Goal: Information Seeking & Learning: Learn about a topic

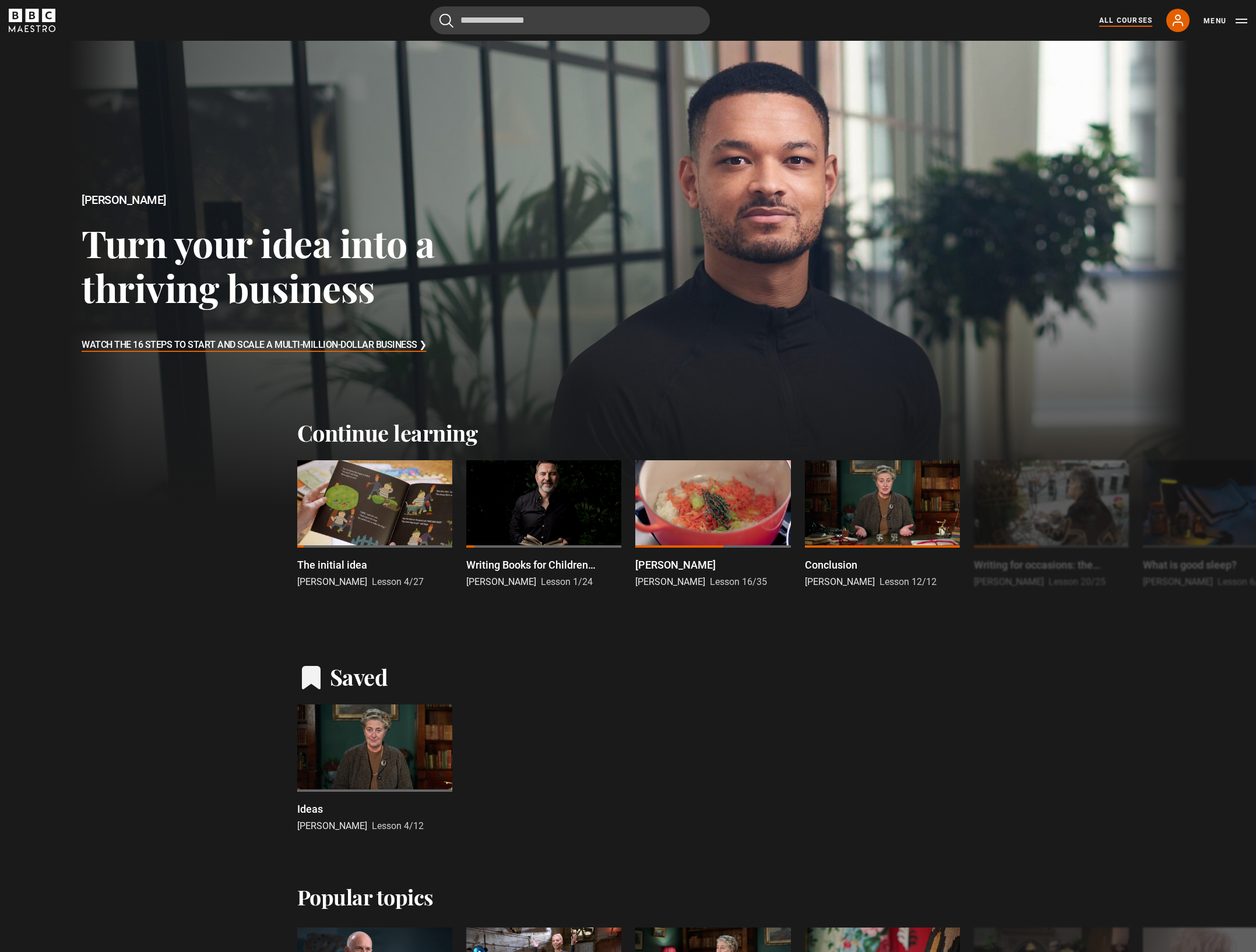
click at [1142, 16] on link "All Courses" at bounding box center [1125, 20] width 53 height 10
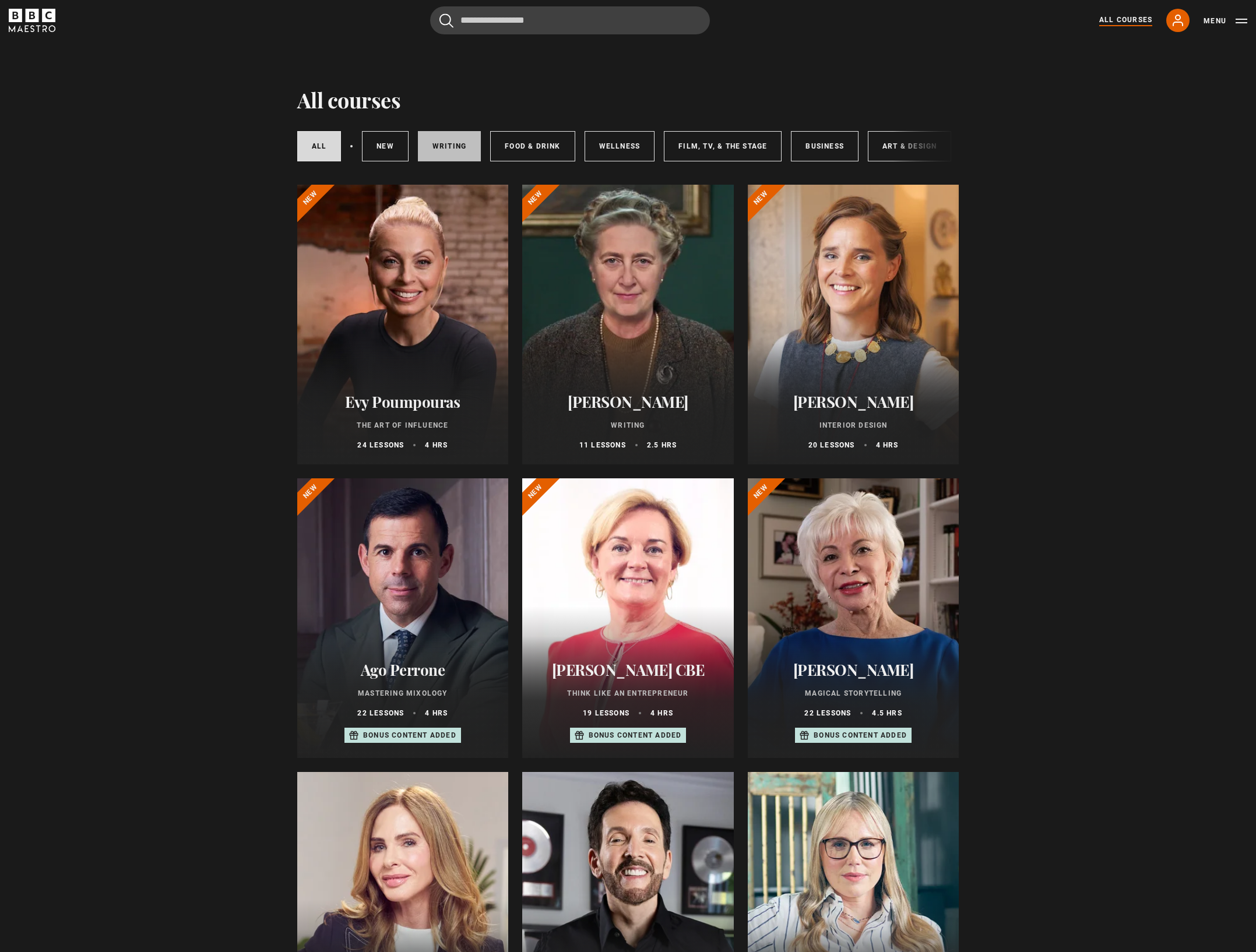
click at [442, 151] on link "Writing" at bounding box center [449, 147] width 63 height 30
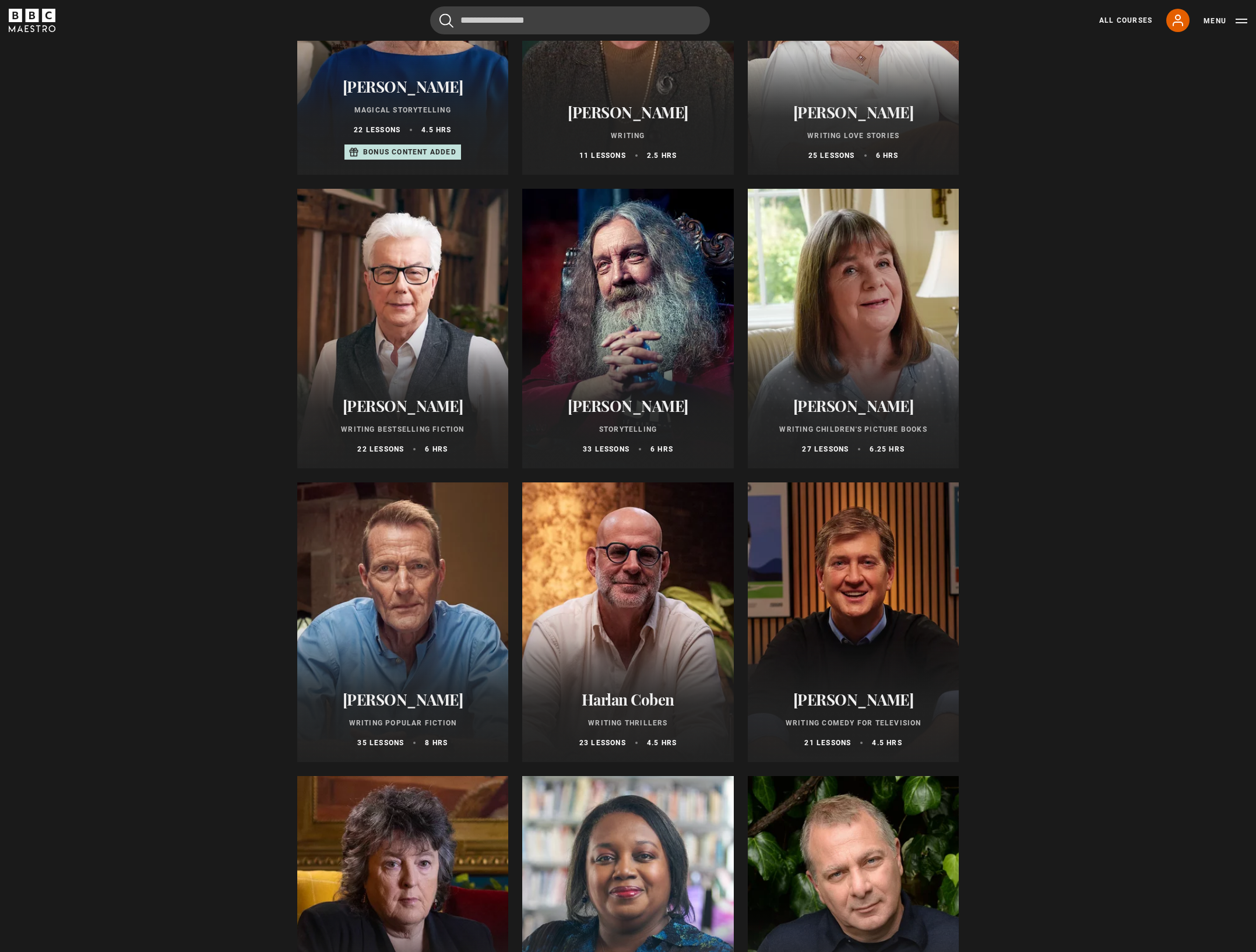
scroll to position [357, 0]
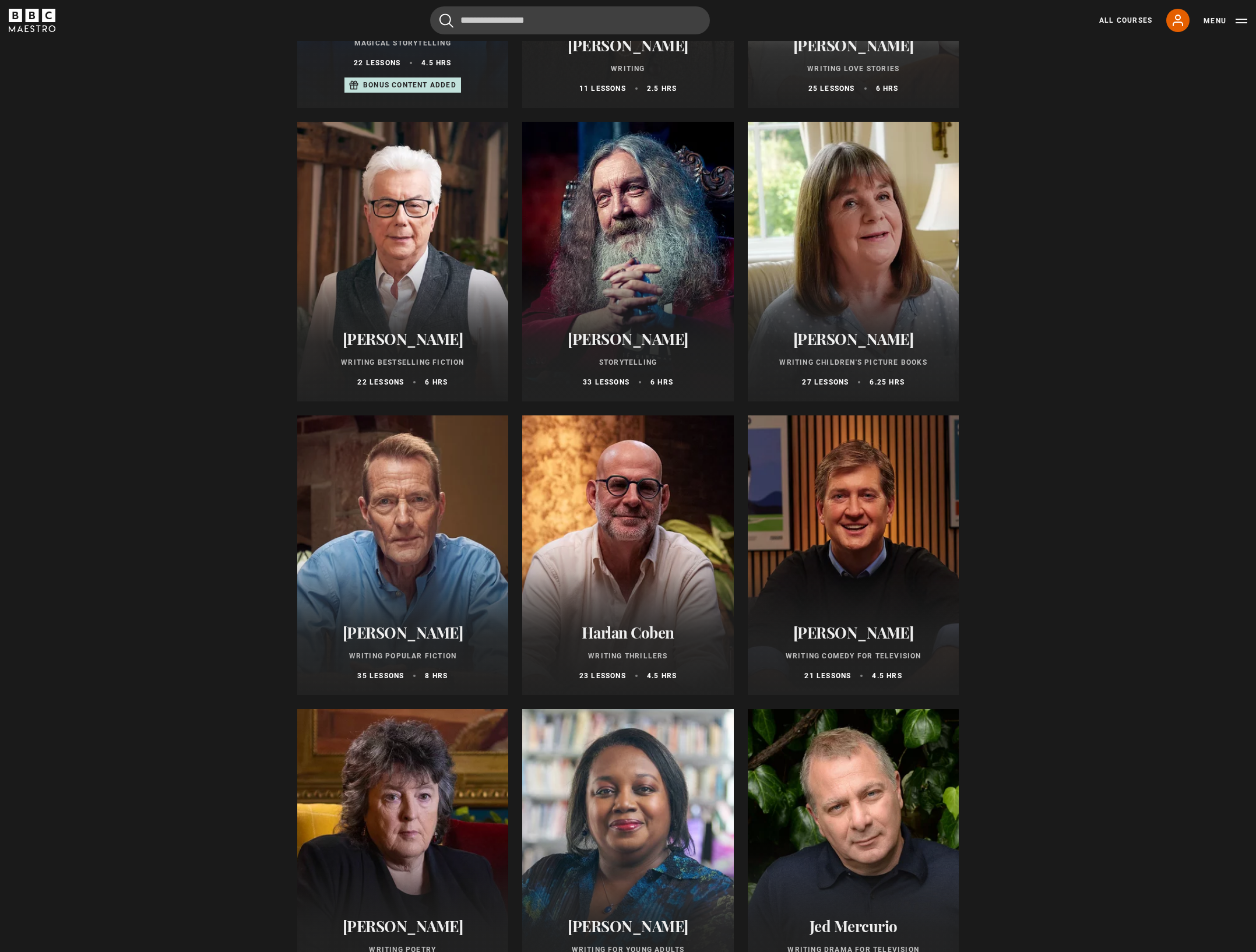
click at [855, 257] on div at bounding box center [853, 261] width 211 height 280
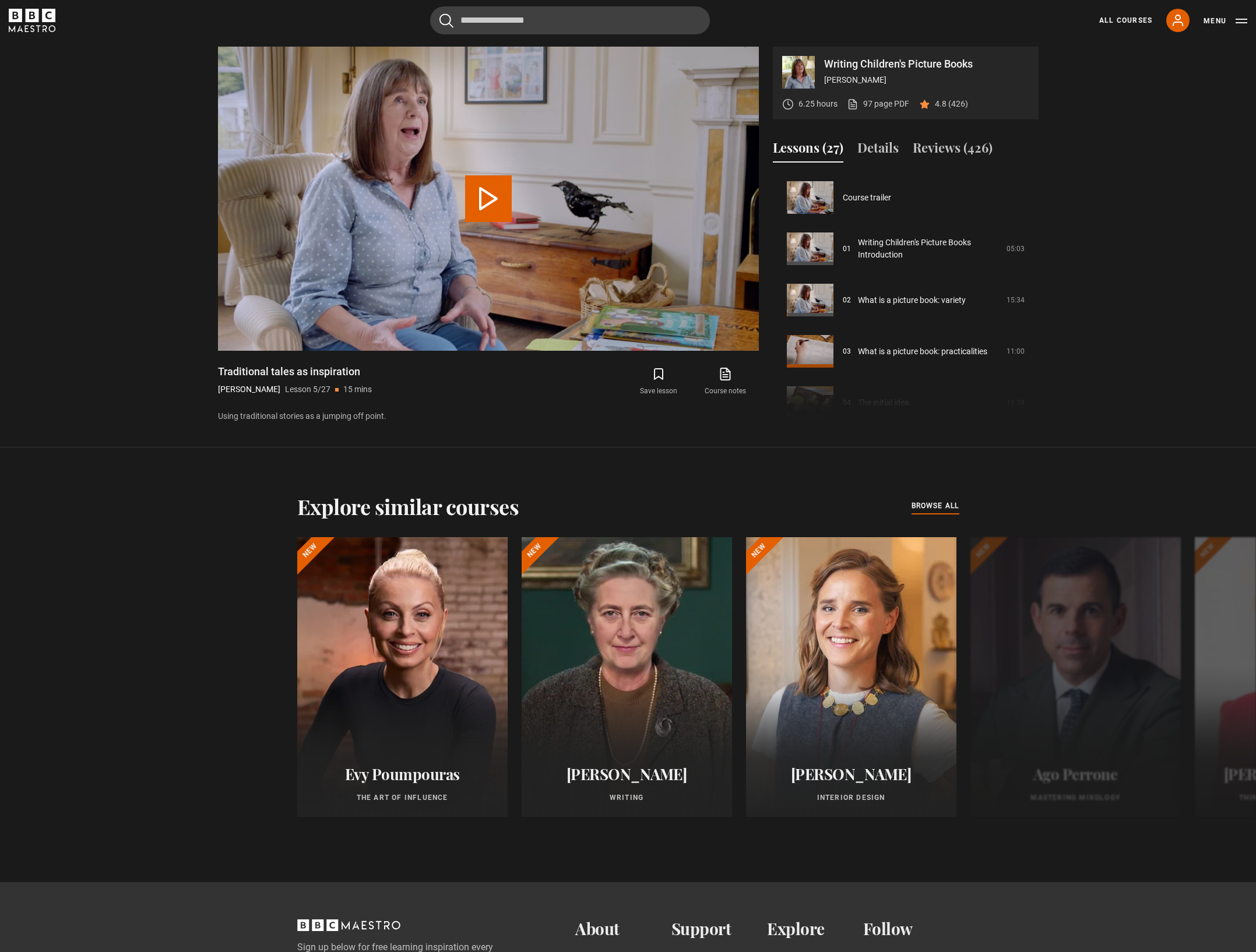
scroll to position [205, 0]
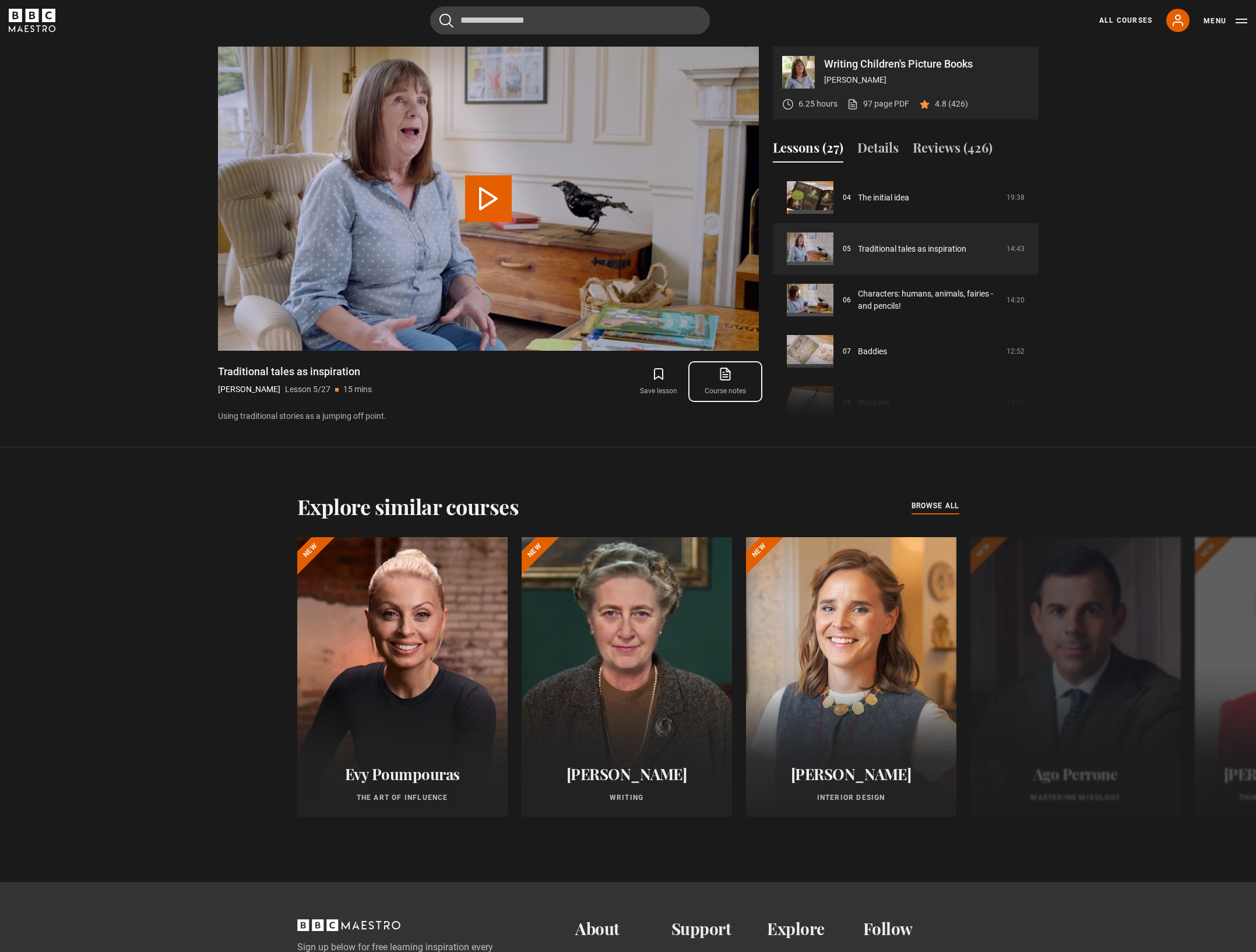
click at [732, 380] on link "Course notes opens in new tab" at bounding box center [724, 382] width 66 height 33
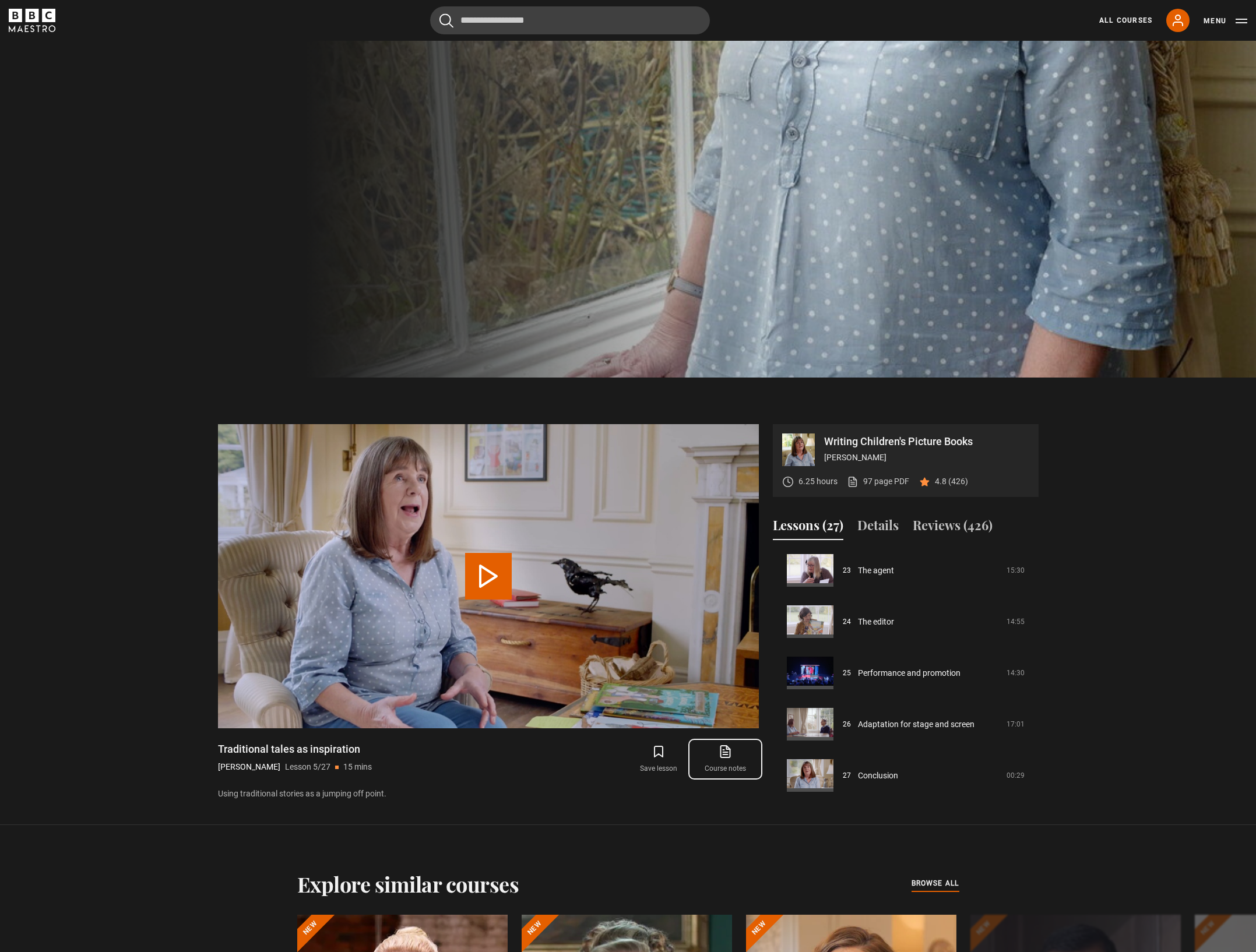
scroll to position [530, 0]
